Goal: Find specific page/section: Find specific page/section

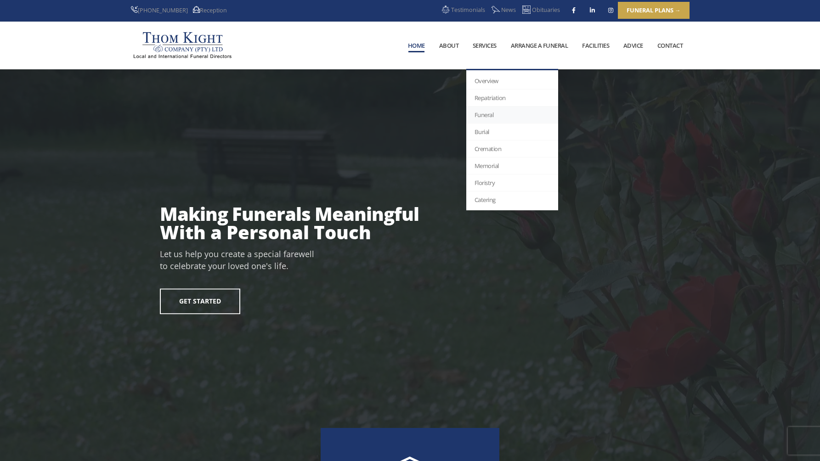
click at [482, 117] on link "Funeral" at bounding box center [512, 115] width 92 height 17
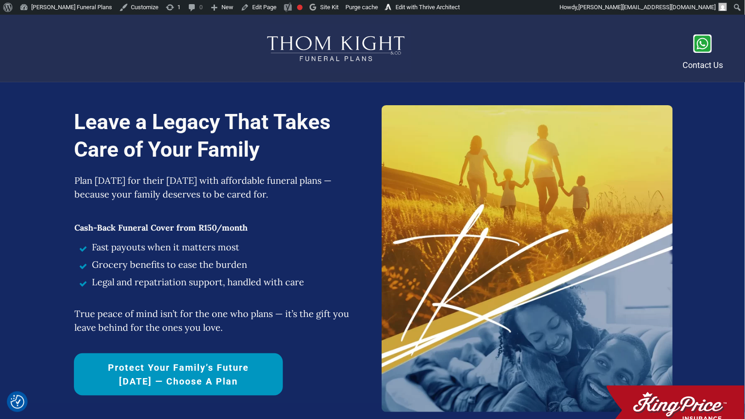
click at [187, 135] on h1 "Leave a Legacy That Takes Care of Your Family" at bounding box center [223, 140] width 299 height 64
click at [432, 7] on link "Edit with Thrive Architect" at bounding box center [423, 7] width 82 height 15
click at [396, 9] on link "Edit with Thrive Architect" at bounding box center [401, 7] width 82 height 15
